Goal: Use online tool/utility: Utilize a website feature to perform a specific function

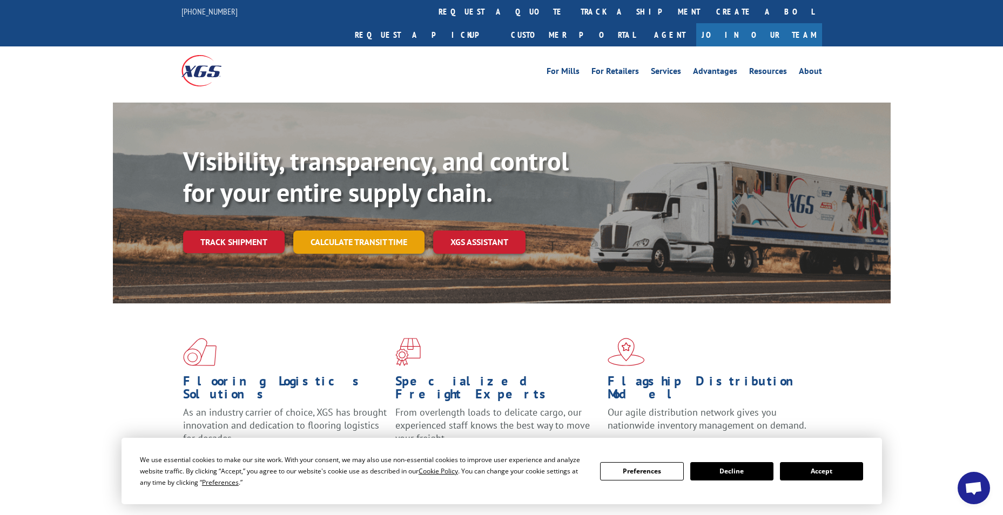
click at [355, 231] on link "Calculate transit time" at bounding box center [358, 242] width 131 height 23
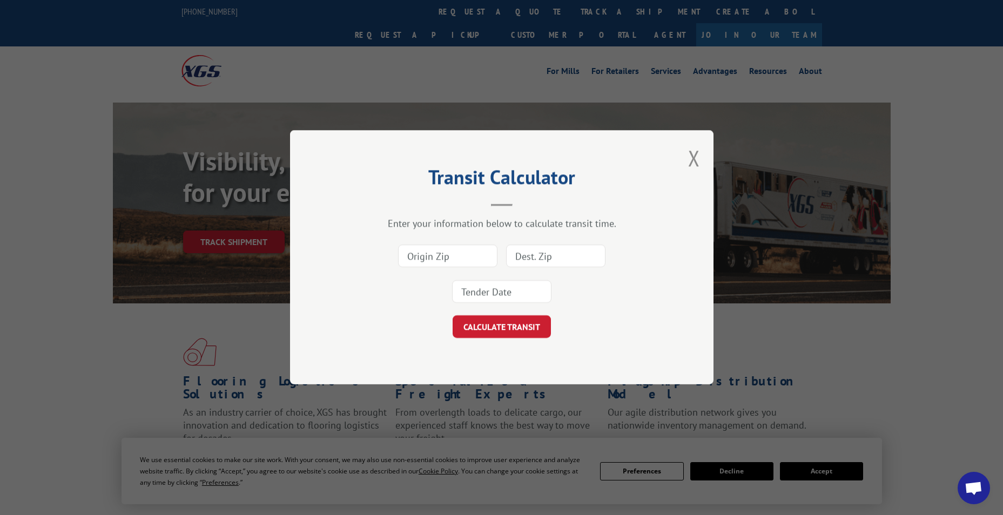
click at [441, 256] on input at bounding box center [447, 256] width 99 height 23
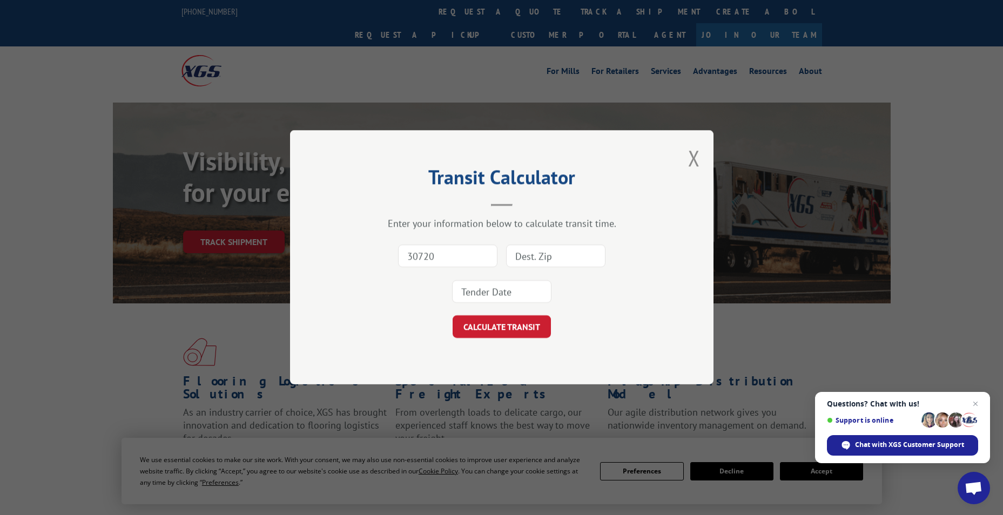
type input "30720"
click at [555, 259] on input at bounding box center [555, 256] width 99 height 23
type input "98032"
click at [499, 295] on input at bounding box center [501, 292] width 99 height 23
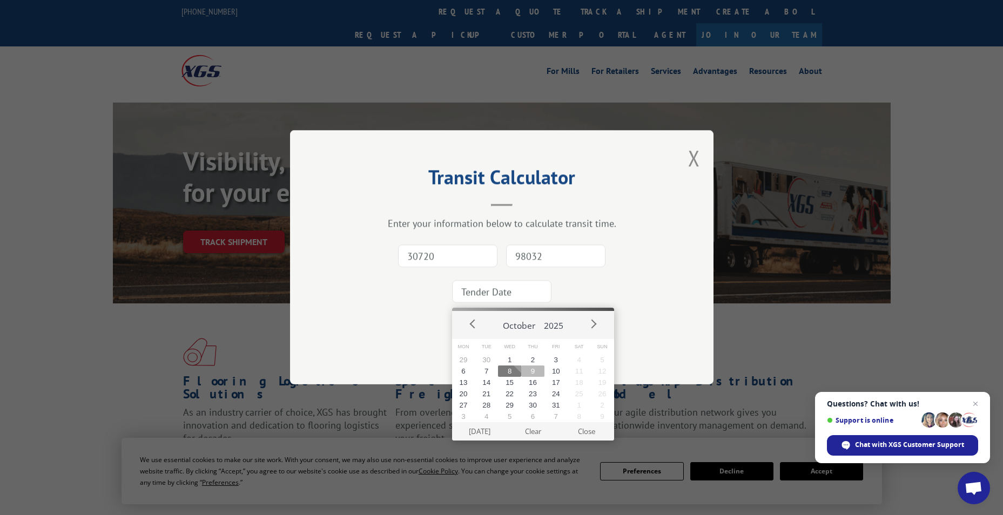
click at [532, 370] on button "9" at bounding box center [532, 371] width 23 height 11
type input "[DATE]"
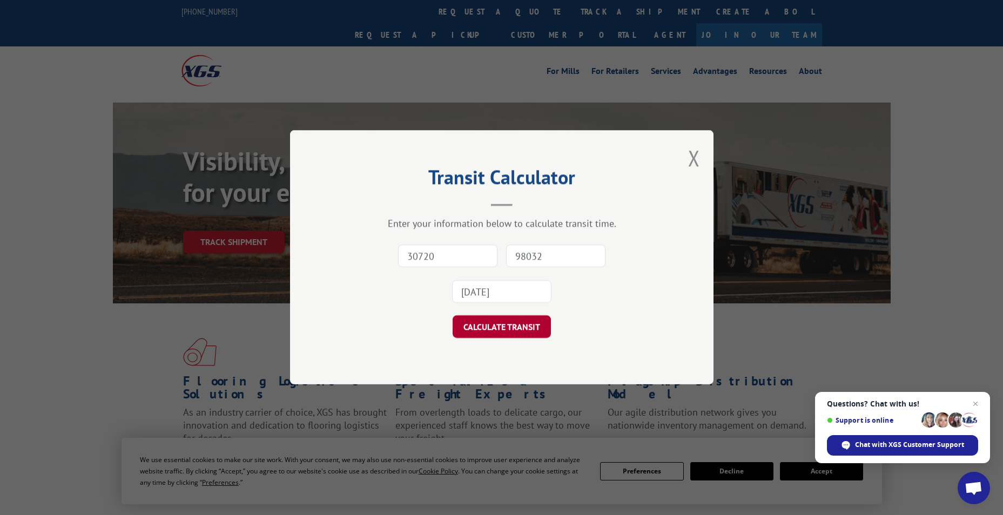
click at [515, 326] on button "CALCULATE TRANSIT" at bounding box center [501, 327] width 98 height 23
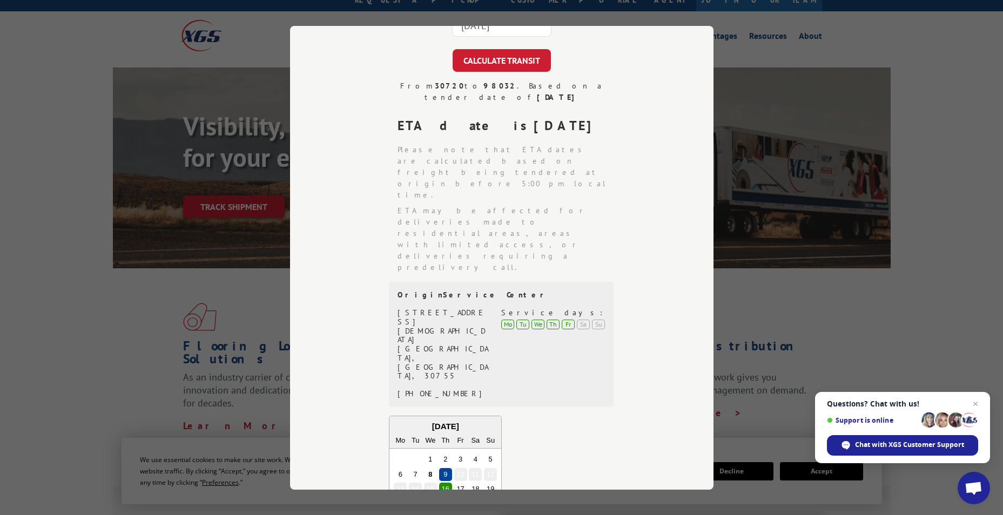
scroll to position [54, 0]
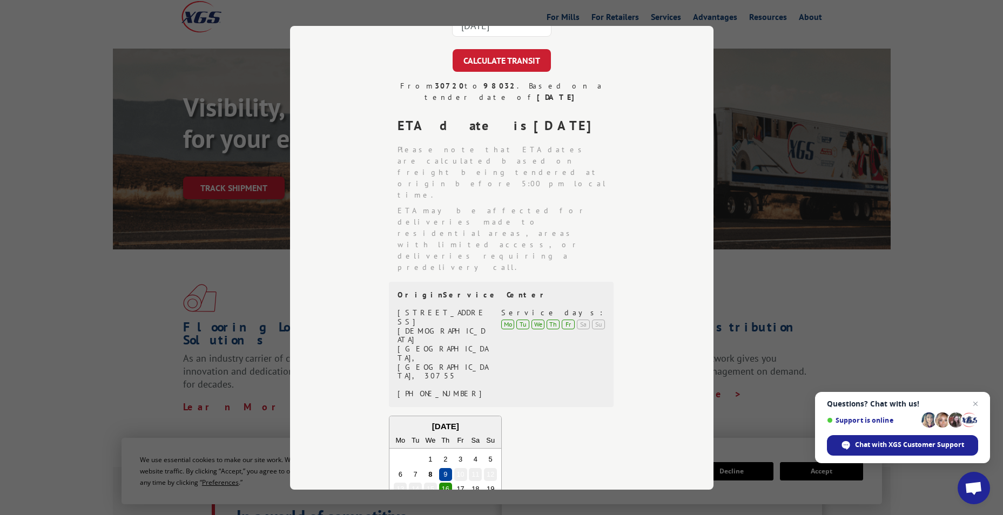
click at [908, 137] on div "Transit Calculator Enter your information below to calculate transit time. 3072…" at bounding box center [501, 257] width 1003 height 515
